Goal: Find contact information: Find contact information

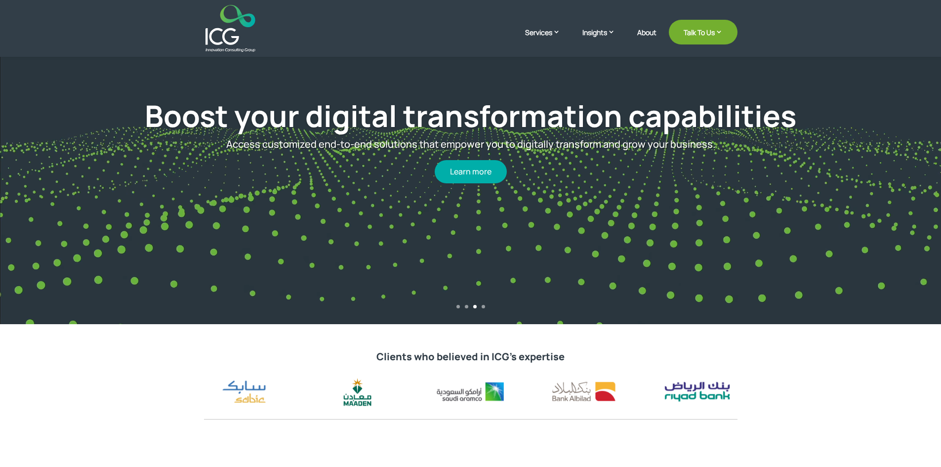
scroll to position [99, 0]
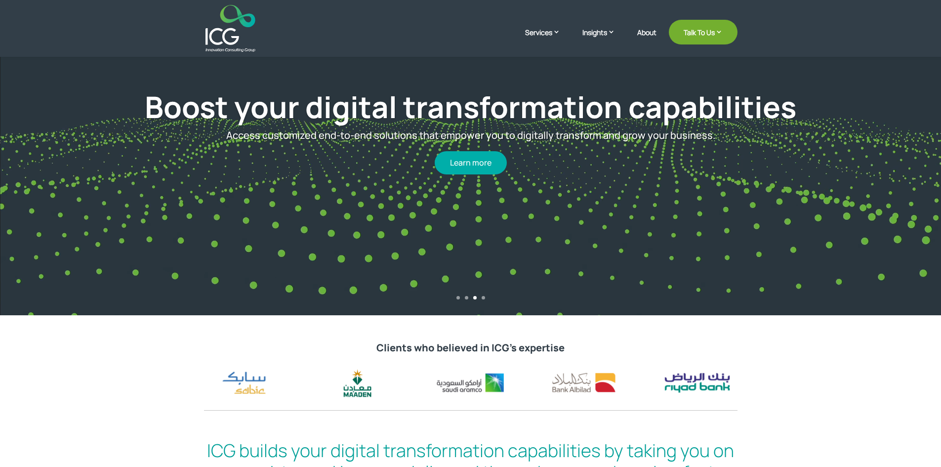
click at [483, 295] on div "Boost your digital transformation capabilities Access customized end-to-end sol…" at bounding box center [470, 131] width 828 height 330
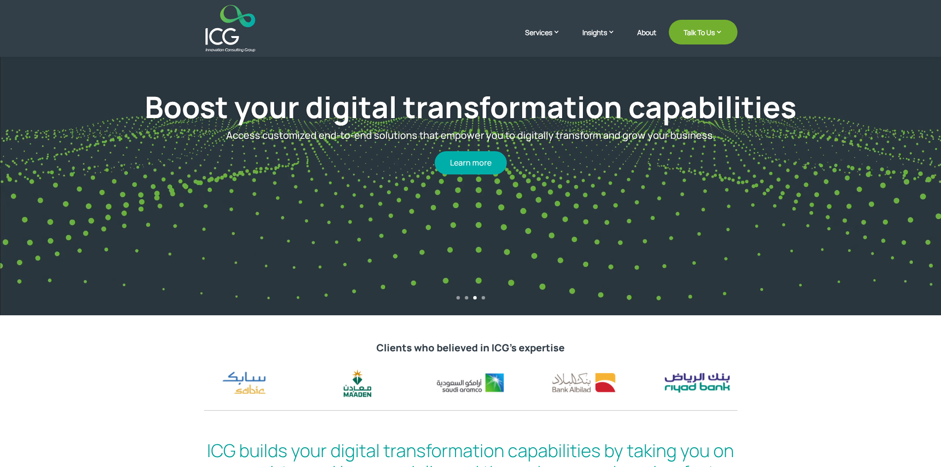
click at [483, 296] on link "4" at bounding box center [483, 297] width 3 height 3
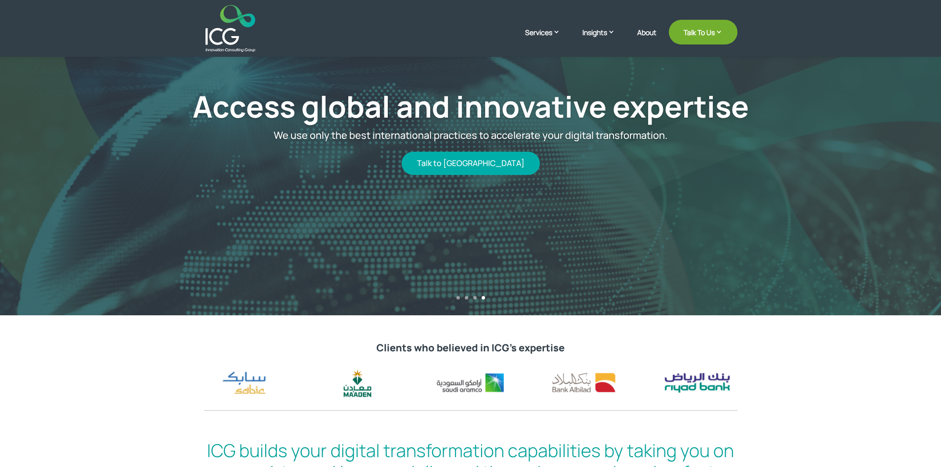
click at [465, 297] on link "2" at bounding box center [466, 297] width 3 height 3
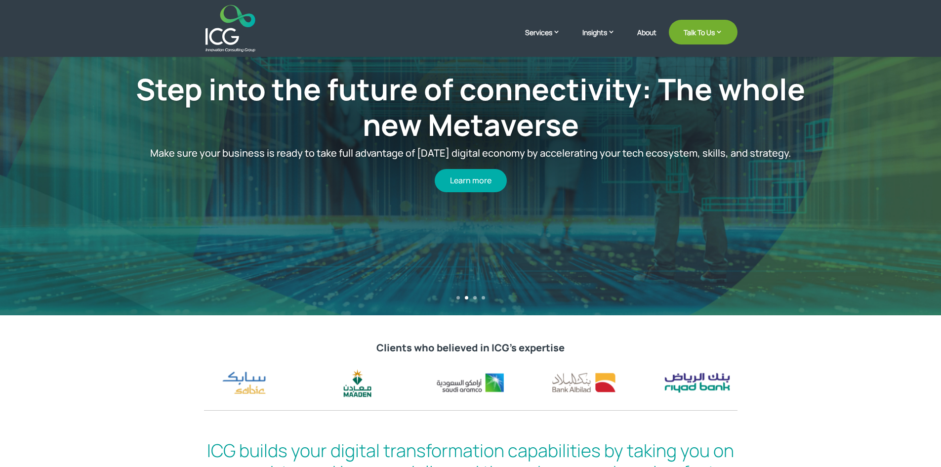
click at [458, 296] on link "1" at bounding box center [457, 297] width 3 height 3
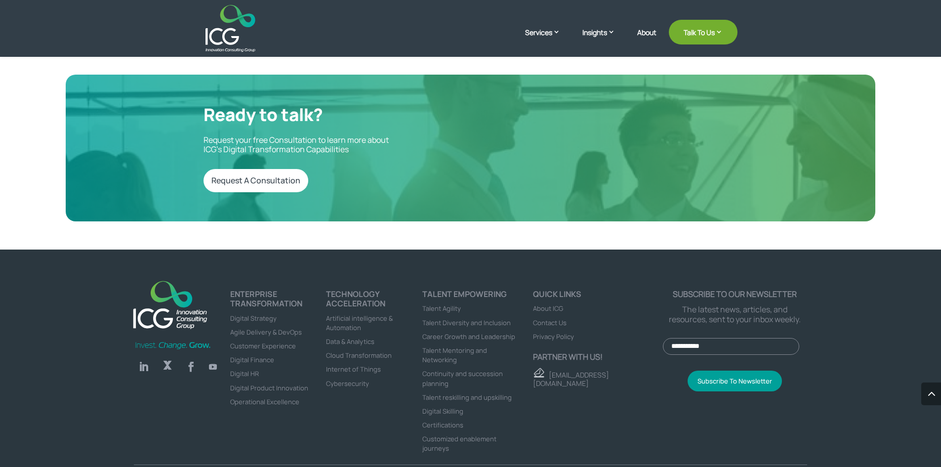
scroll to position [3306, 0]
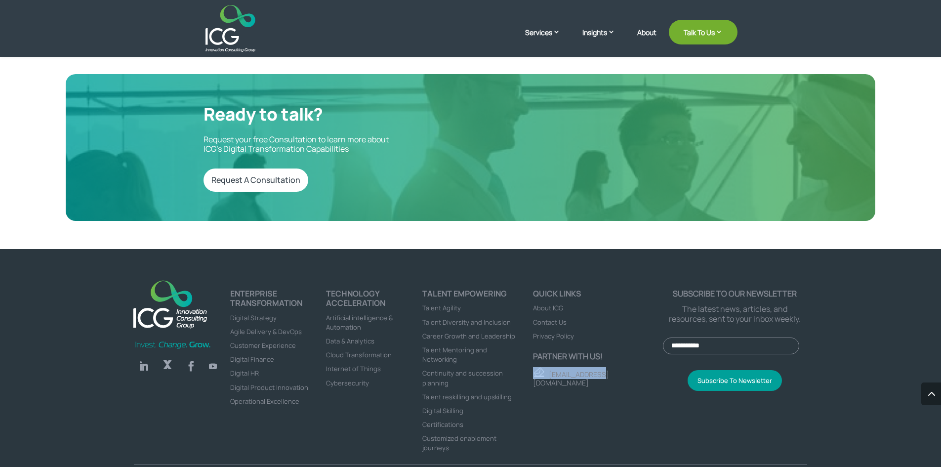
drag, startPoint x: 610, startPoint y: 347, endPoint x: 538, endPoint y: 351, distance: 72.2
click at [538, 367] on p "[EMAIL_ADDRESS][DOMAIN_NAME]" at bounding box center [598, 377] width 130 height 20
click at [603, 367] on p "[EMAIL_ADDRESS][DOMAIN_NAME]" at bounding box center [598, 377] width 130 height 20
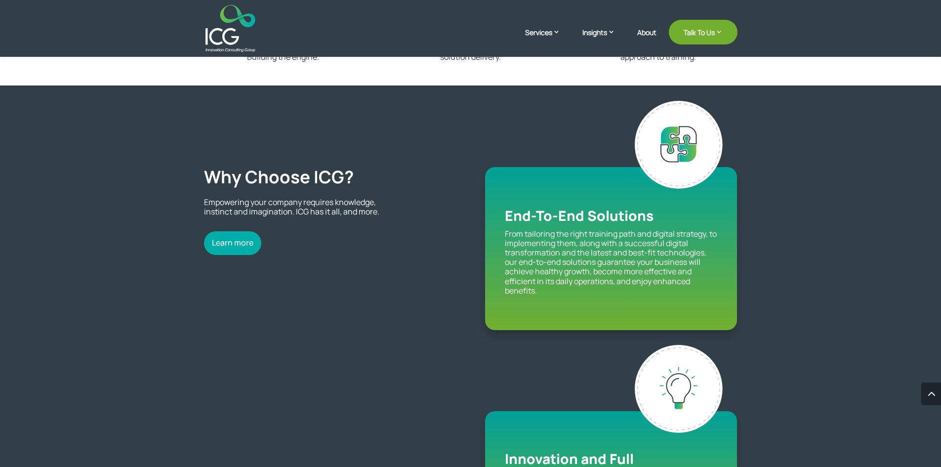
scroll to position [840, 0]
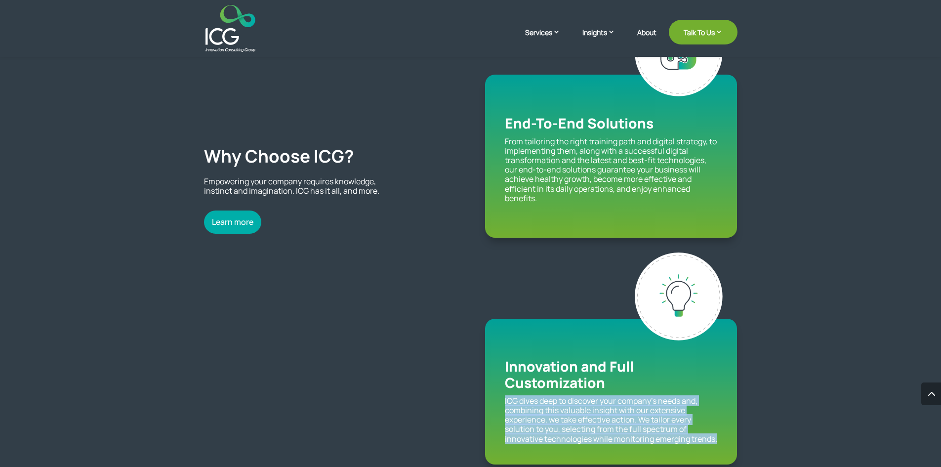
drag, startPoint x: 506, startPoint y: 398, endPoint x: 723, endPoint y: 449, distance: 222.8
click at [723, 449] on div "Innovation and Full Customization ICG dives deep to discover your company’s nee…" at bounding box center [611, 392] width 252 height 146
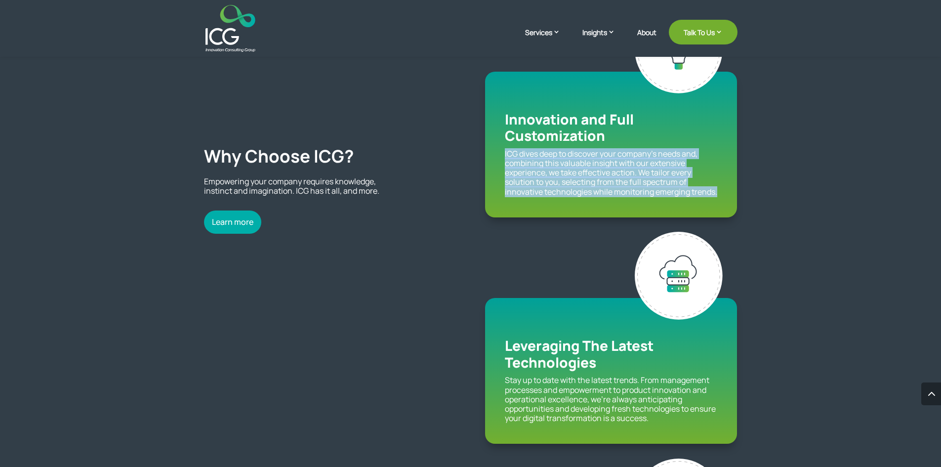
click at [591, 189] on p "ICG dives deep to discover your company’s needs and, combining this valuable in…" at bounding box center [611, 172] width 212 height 47
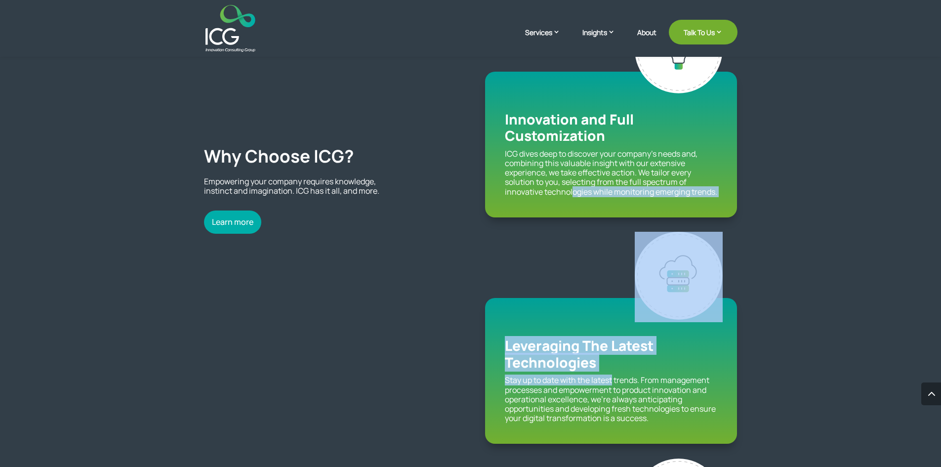
drag, startPoint x: 572, startPoint y: 213, endPoint x: 615, endPoint y: 401, distance: 192.6
click at [615, 390] on div "End-To-End Solutions From tailoring the right training path and digital strateg…" at bounding box center [611, 218] width 252 height 915
click at [563, 386] on p "Stay up to date with the latest trends. From management processes and empowerme…" at bounding box center [611, 398] width 212 height 47
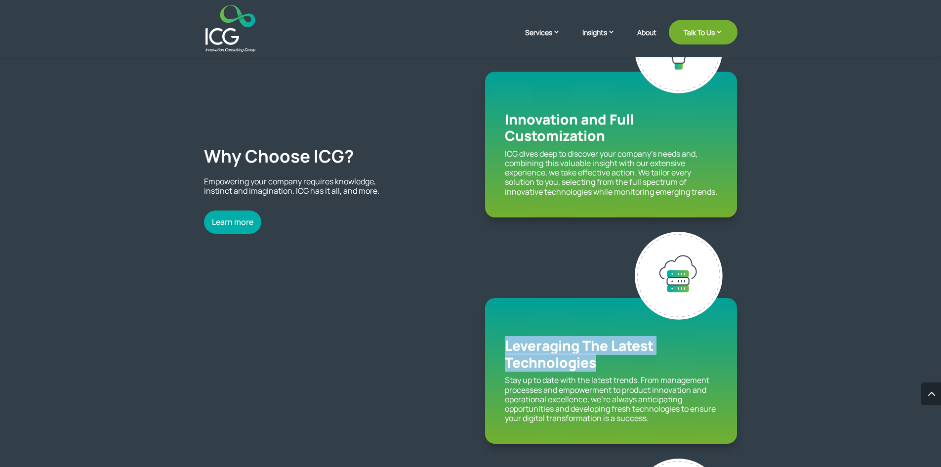
drag, startPoint x: 506, startPoint y: 344, endPoint x: 604, endPoint y: 362, distance: 99.3
click at [604, 362] on h3 "Leveraging The Latest Technologies" at bounding box center [611, 356] width 212 height 38
click at [604, 363] on h3 "Leveraging The Latest Technologies" at bounding box center [611, 356] width 212 height 38
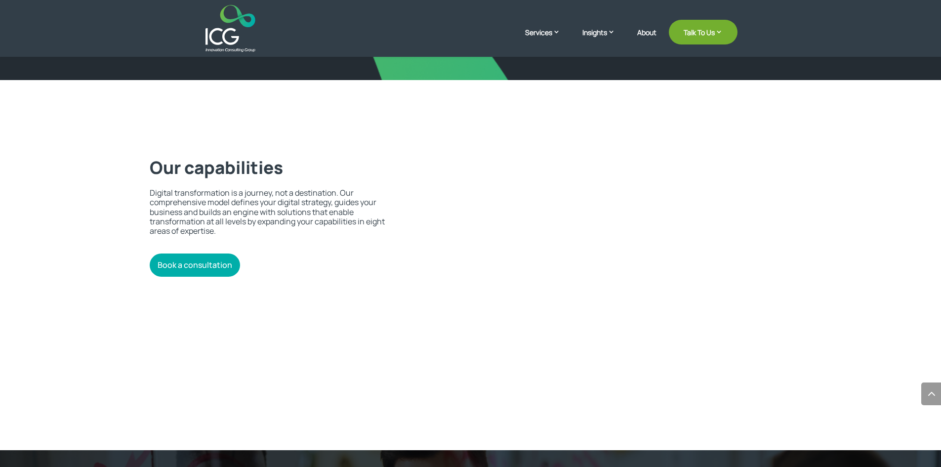
scroll to position [1976, 0]
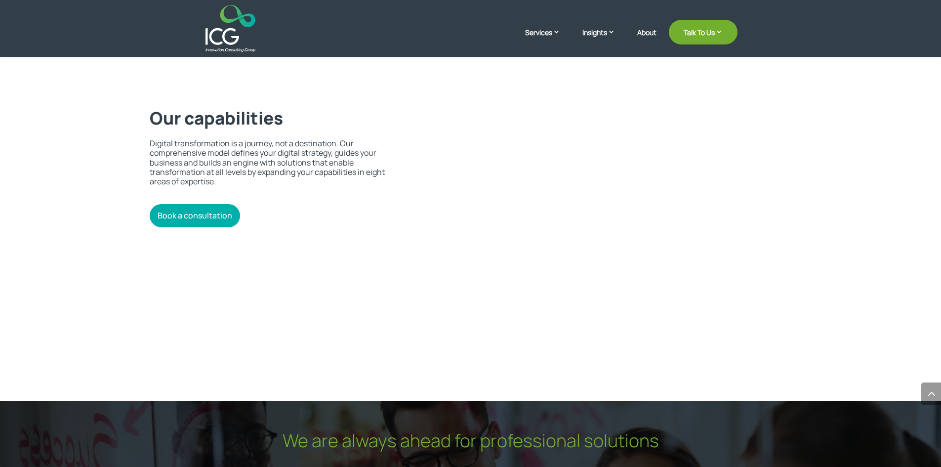
click at [606, 222] on text "by accessing technologies and" at bounding box center [606, 222] width 0 height 0
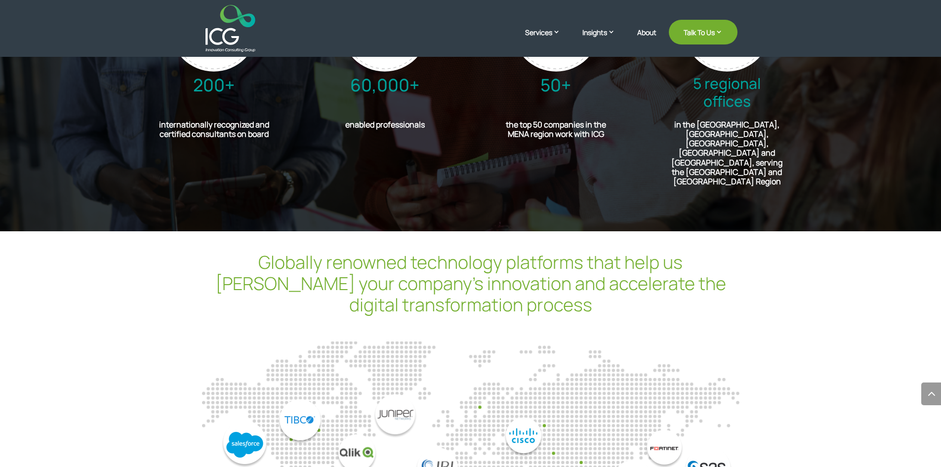
scroll to position [2520, 0]
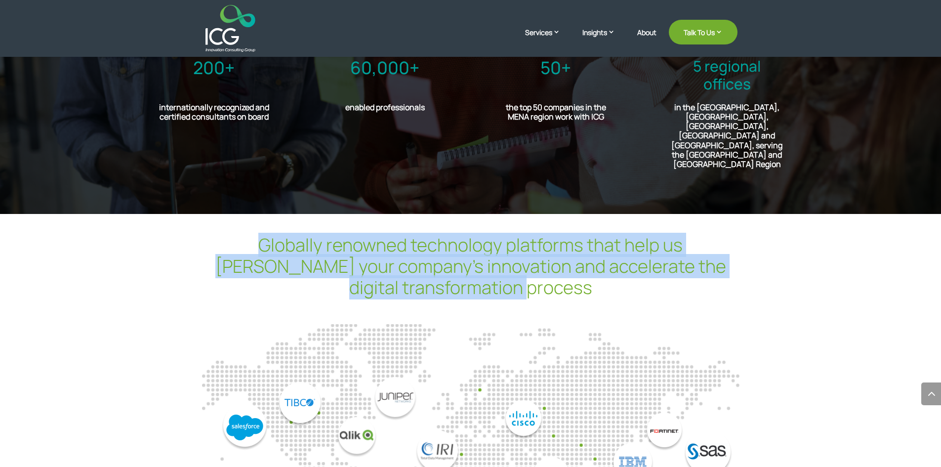
drag, startPoint x: 216, startPoint y: 217, endPoint x: 527, endPoint y: 267, distance: 315.2
click at [527, 267] on h2 "Globally renowned technology platforms that help us foster your company’s innov…" at bounding box center [471, 268] width 534 height 69
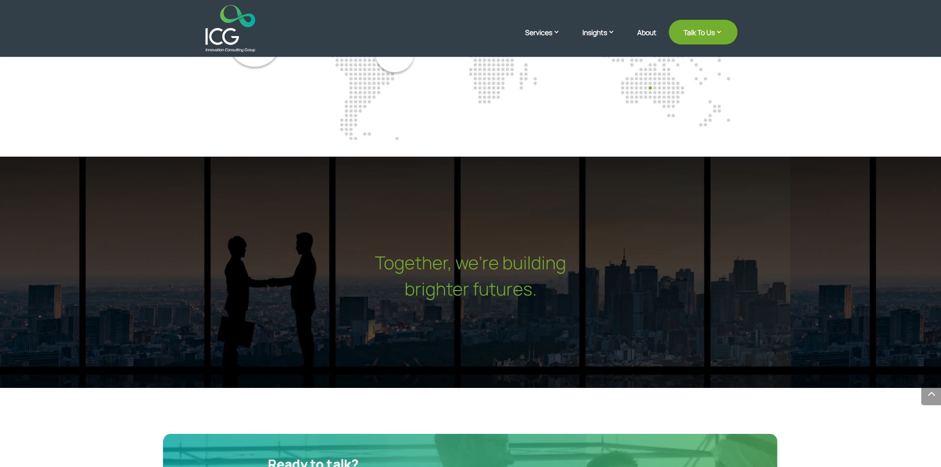
scroll to position [2717, 0]
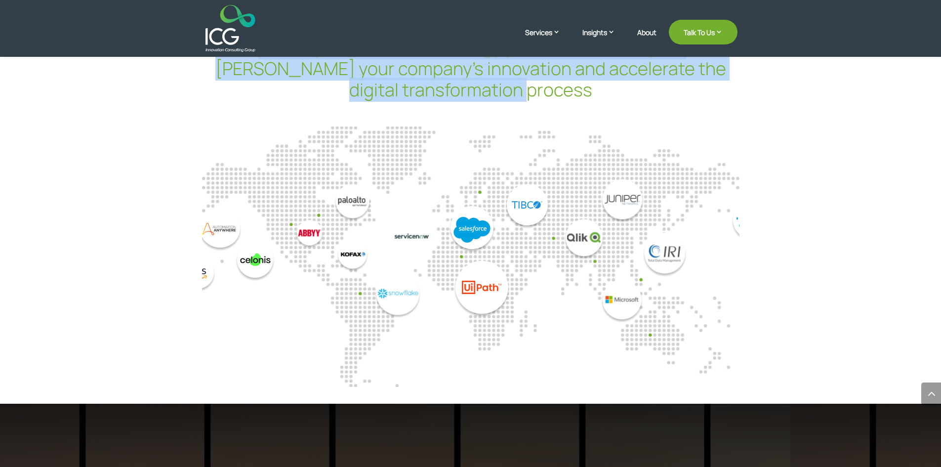
click at [632, 278] on div at bounding box center [470, 251] width 537 height 144
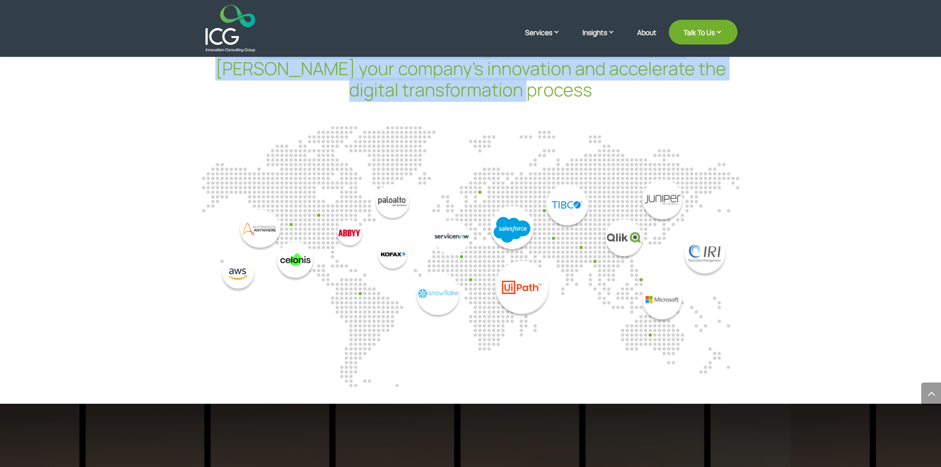
click at [515, 240] on div at bounding box center [470, 251] width 537 height 144
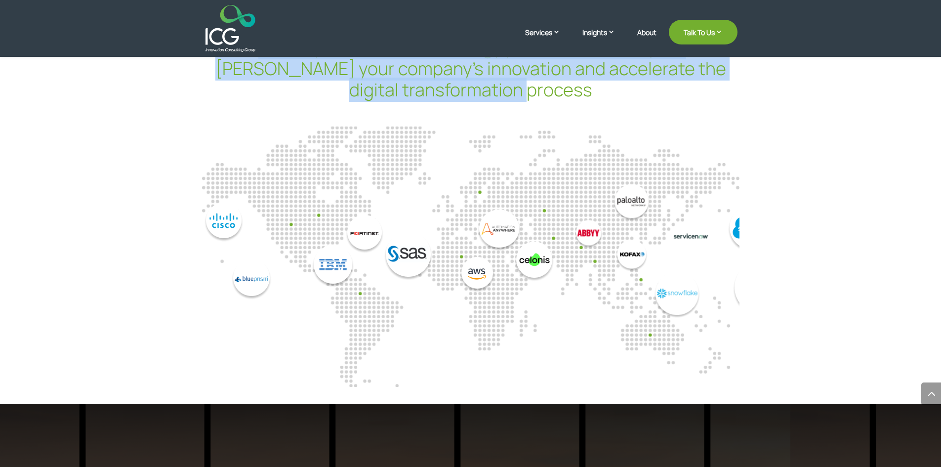
click at [305, 223] on div at bounding box center [36, 251] width 537 height 144
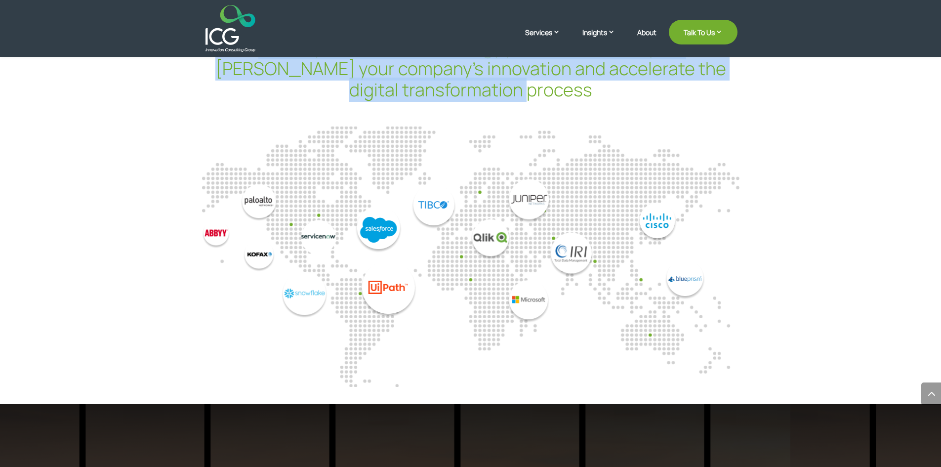
click at [467, 256] on div at bounding box center [470, 251] width 537 height 144
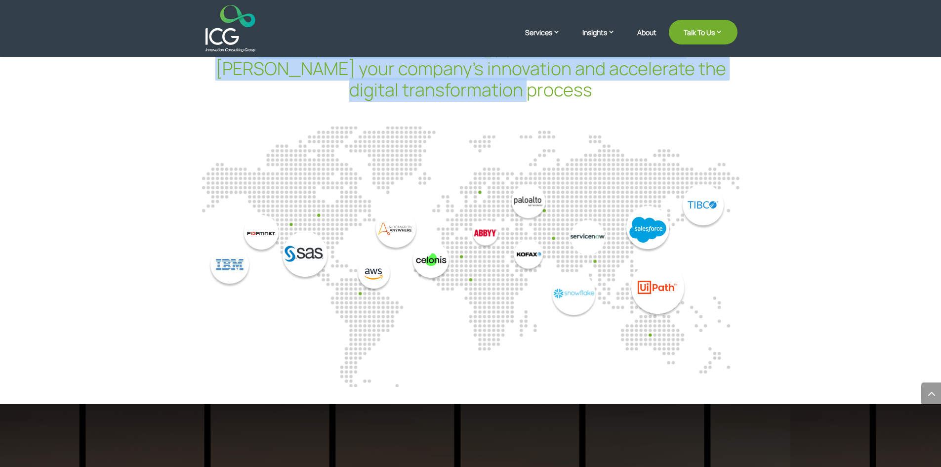
click at [425, 179] on div at bounding box center [470, 251] width 537 height 144
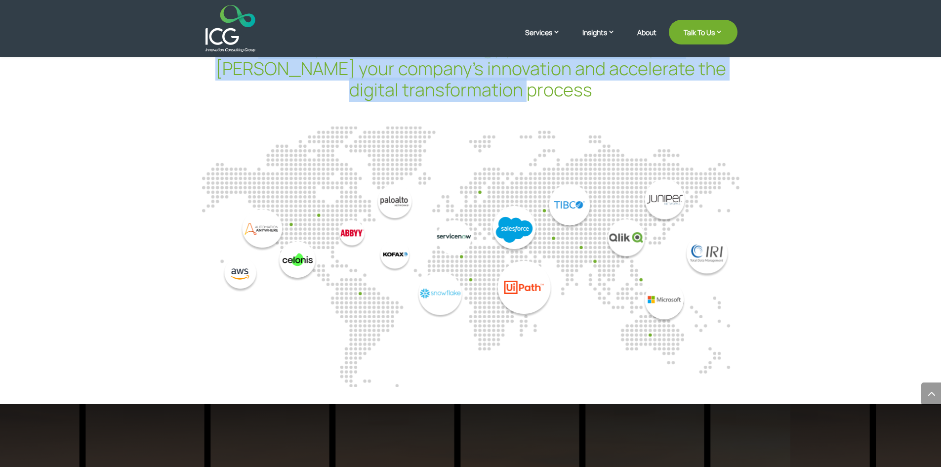
click at [649, 191] on img "9 / 14" at bounding box center [673, 251] width 134 height 144
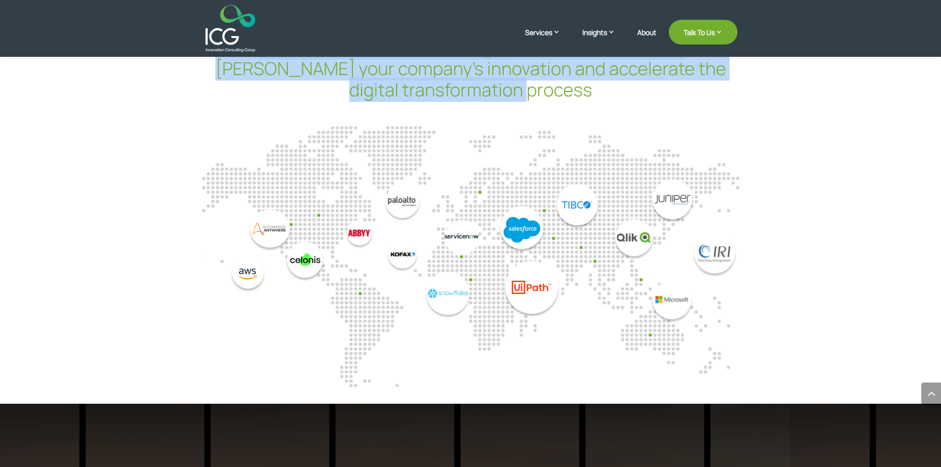
click at [715, 192] on img "9 / 14" at bounding box center [680, 251] width 134 height 144
click at [483, 184] on img "7 / 14" at bounding box center [415, 251] width 134 height 134
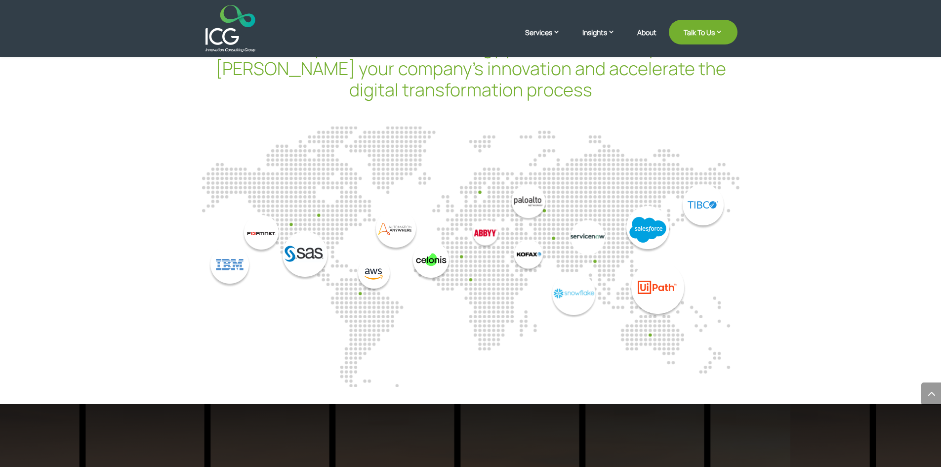
drag, startPoint x: 457, startPoint y: 330, endPoint x: 662, endPoint y: 293, distance: 208.3
click at [653, 295] on div at bounding box center [470, 256] width 537 height 260
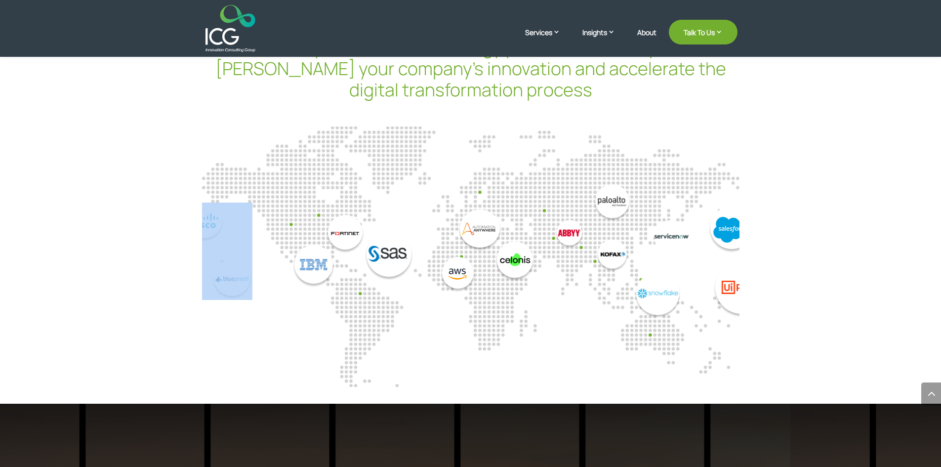
click at [286, 234] on div at bounding box center [16, 251] width 537 height 144
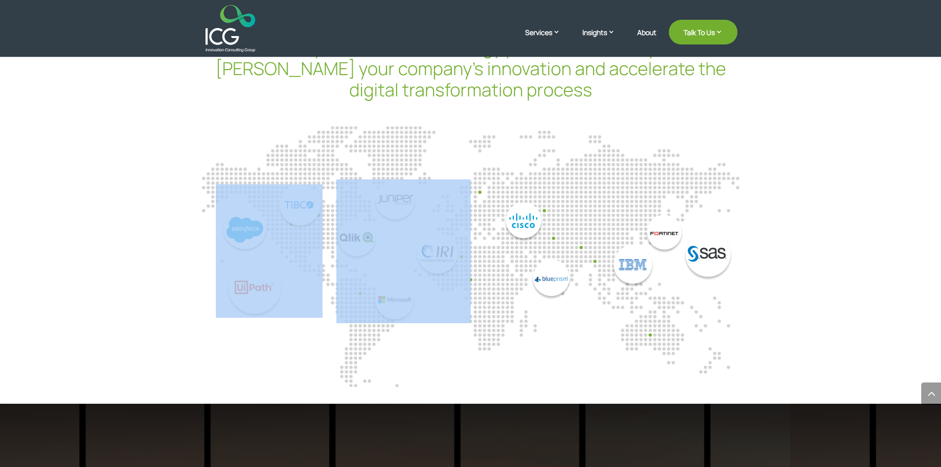
drag, startPoint x: 519, startPoint y: 160, endPoint x: 585, endPoint y: 166, distance: 66.0
click at [584, 166] on div at bounding box center [470, 240] width 537 height 225
click at [808, 221] on div "Globally renowned technology platforms that help us foster your company’s innov…" at bounding box center [470, 209] width 941 height 387
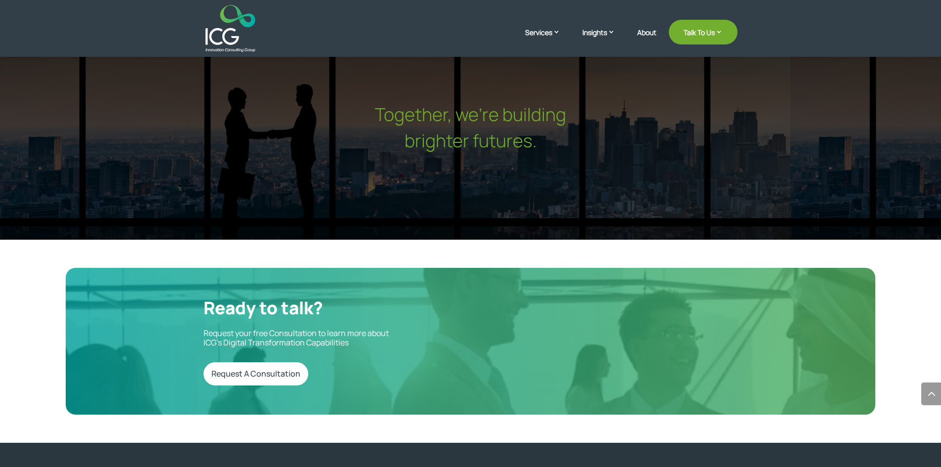
scroll to position [3306, 0]
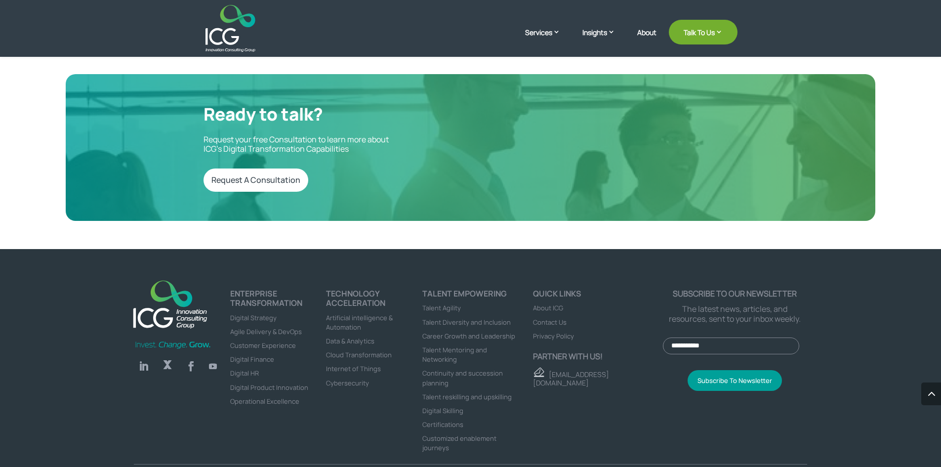
click at [560, 318] on span "Contact Us" at bounding box center [550, 322] width 34 height 9
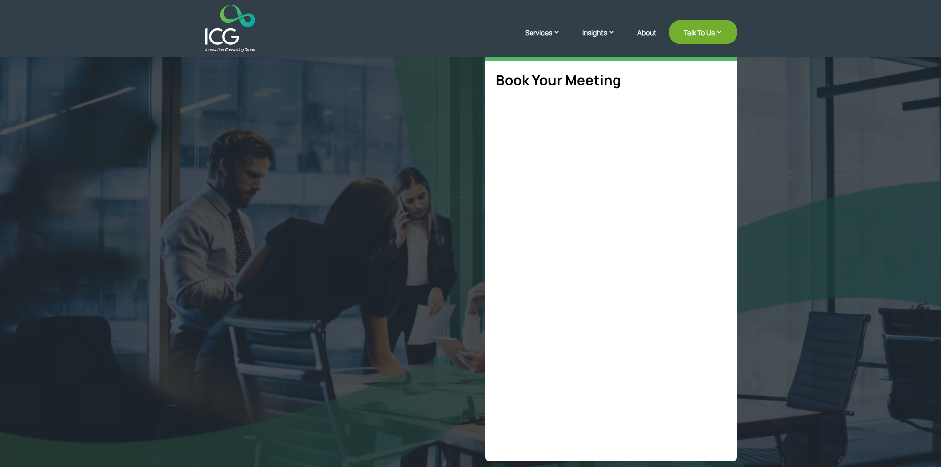
scroll to position [134, 0]
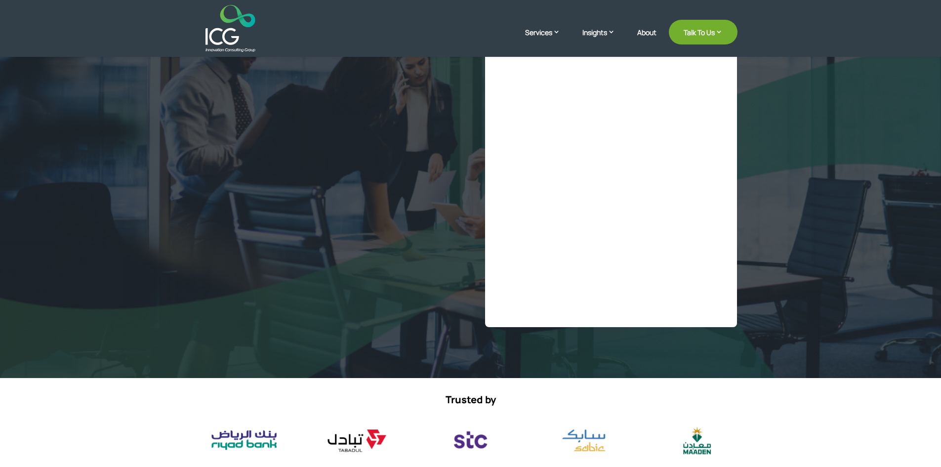
select select "**"
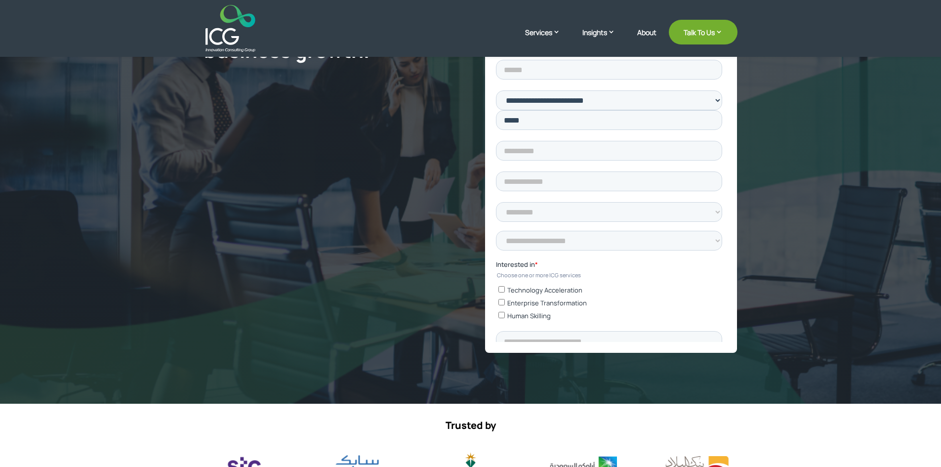
scroll to position [0, 0]
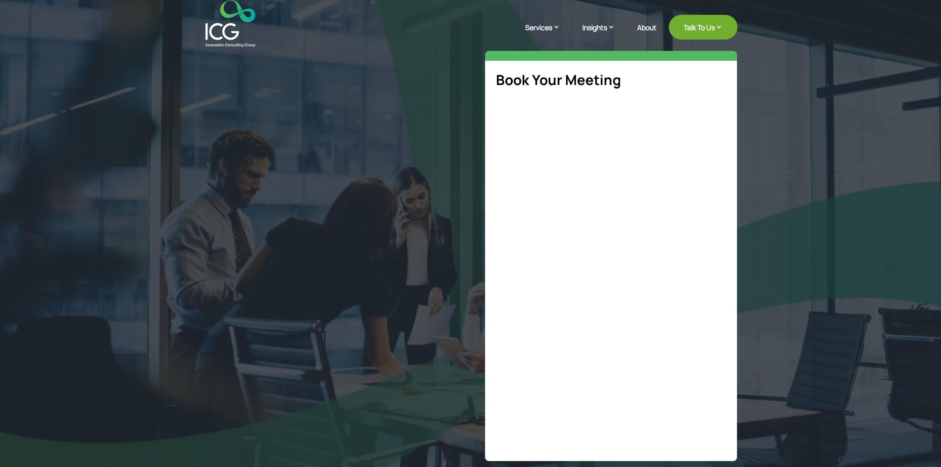
select select "**"
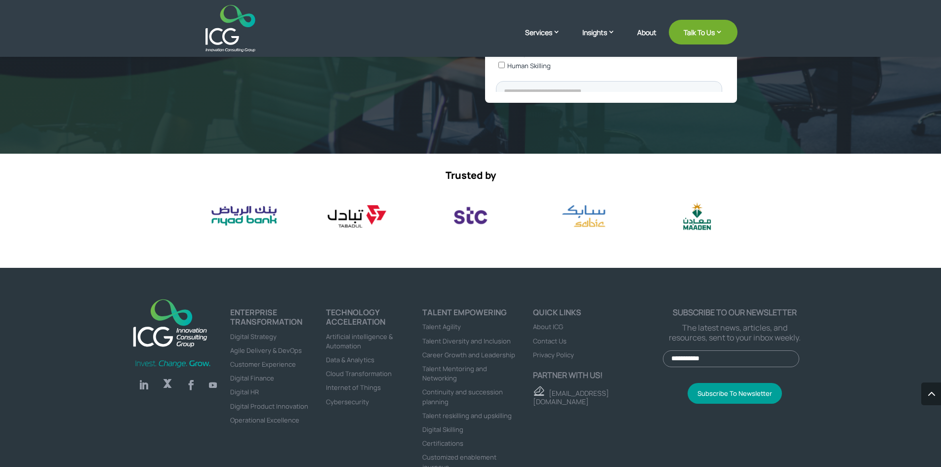
scroll to position [451, 0]
